Goal: Find specific page/section: Find specific page/section

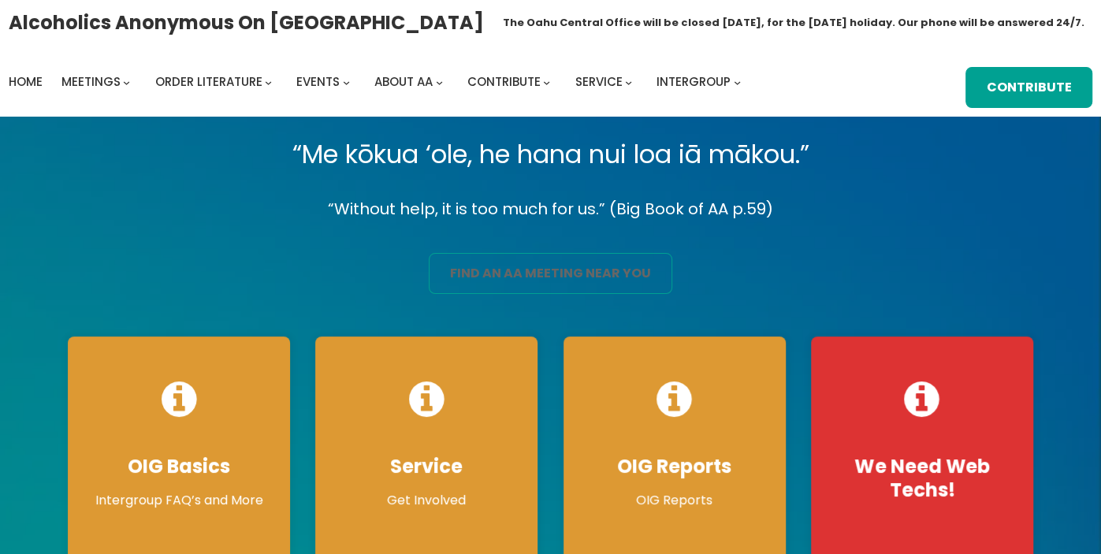
click at [506, 279] on link "find an aa meeting near you" at bounding box center [550, 273] width 243 height 41
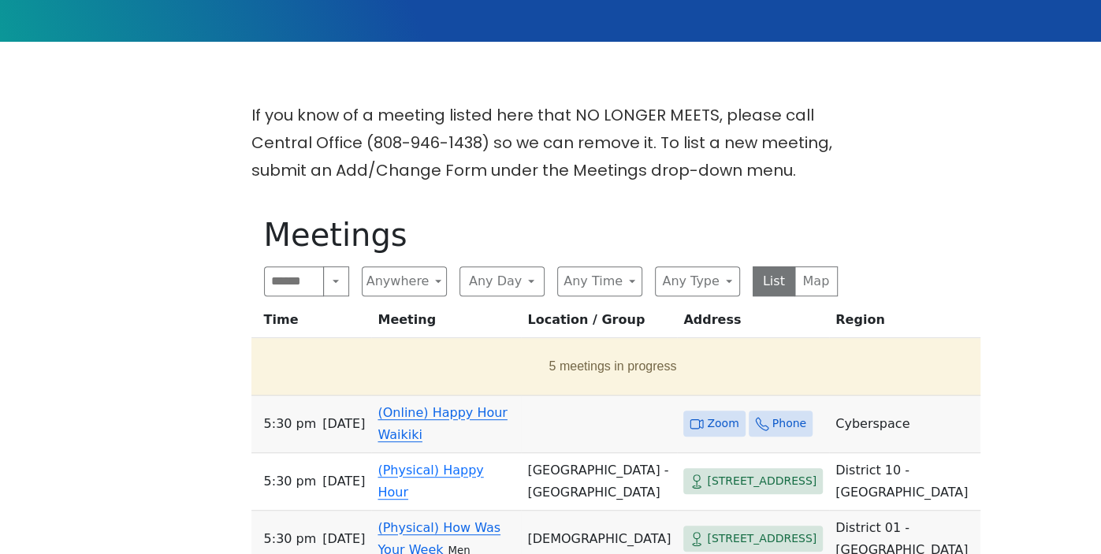
scroll to position [355, 0]
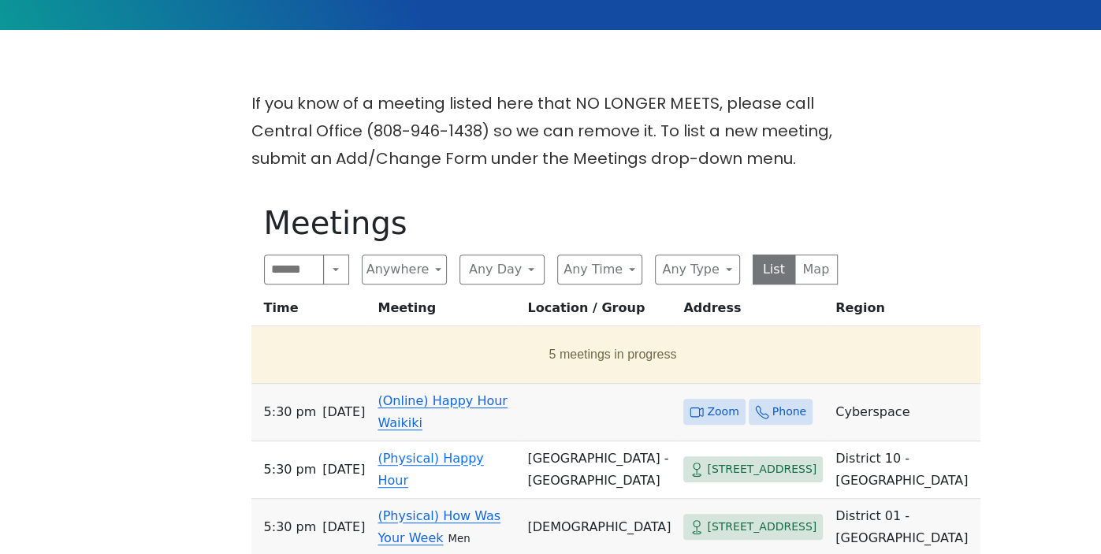
click at [426, 408] on link "(Online) Happy Hour Waikiki" at bounding box center [441, 411] width 129 height 37
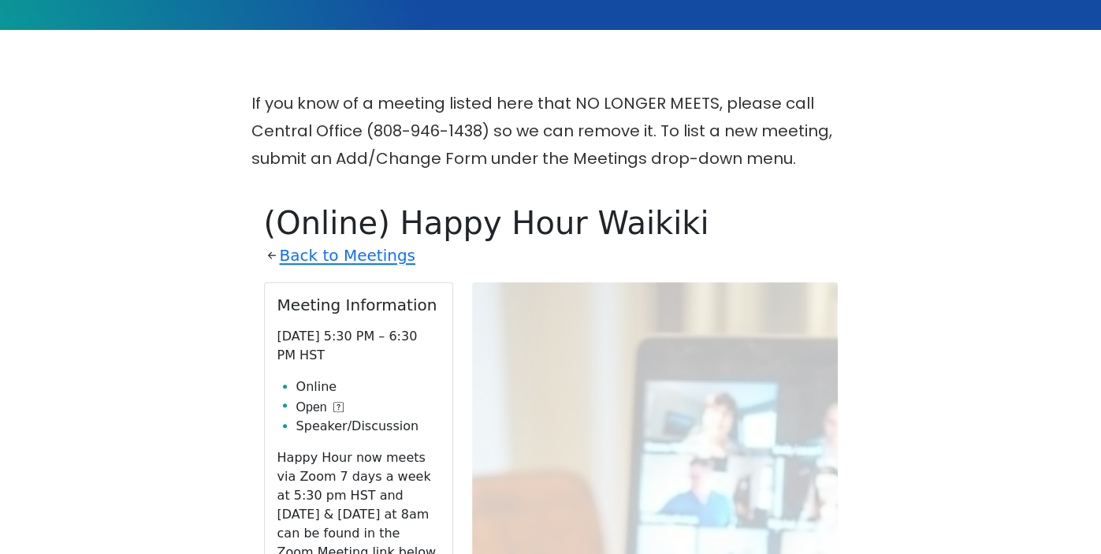
scroll to position [545, 0]
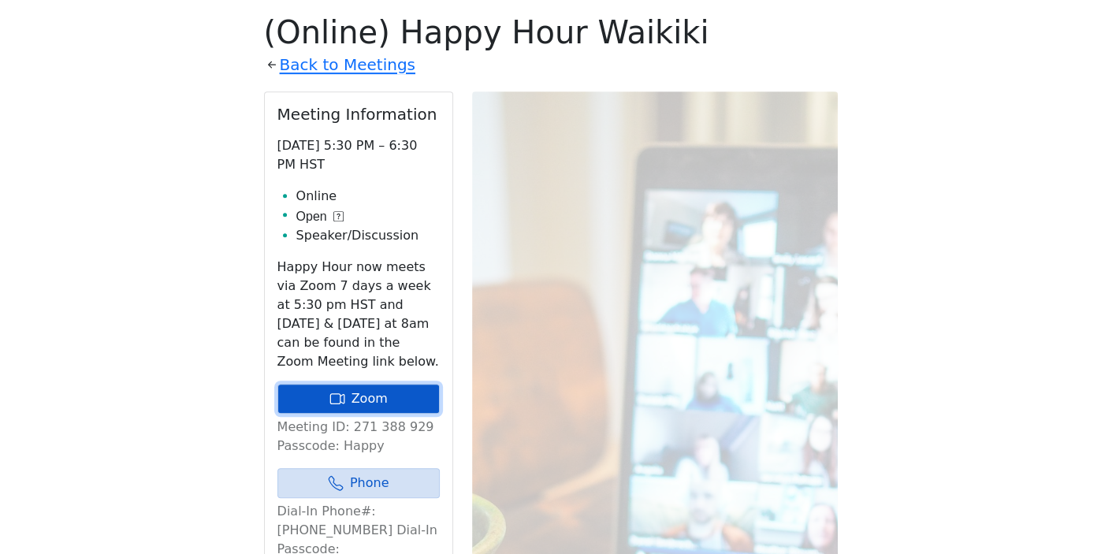
click at [400, 399] on link "Zoom" at bounding box center [358, 399] width 162 height 30
